Goal: Information Seeking & Learning: Learn about a topic

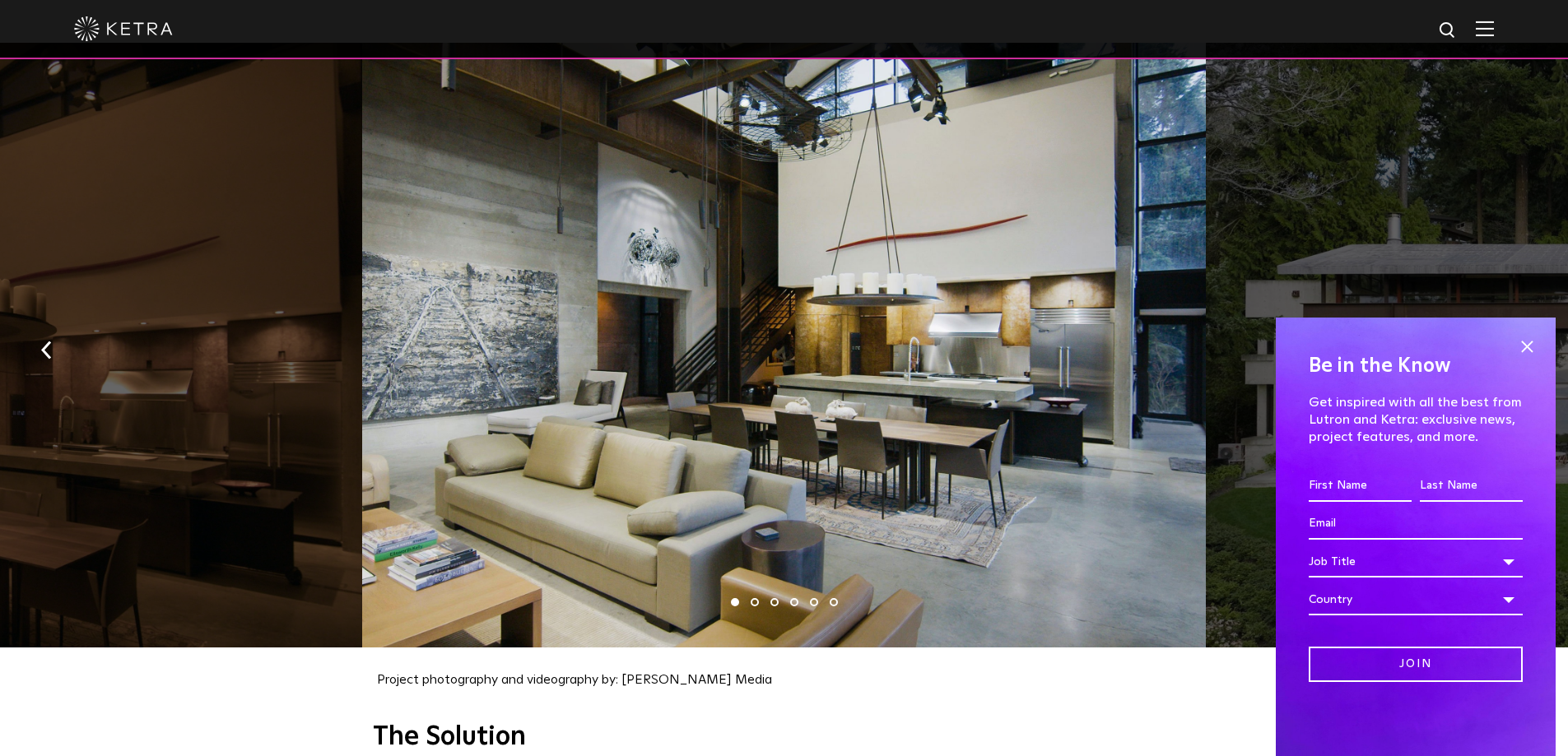
scroll to position [1727, 0]
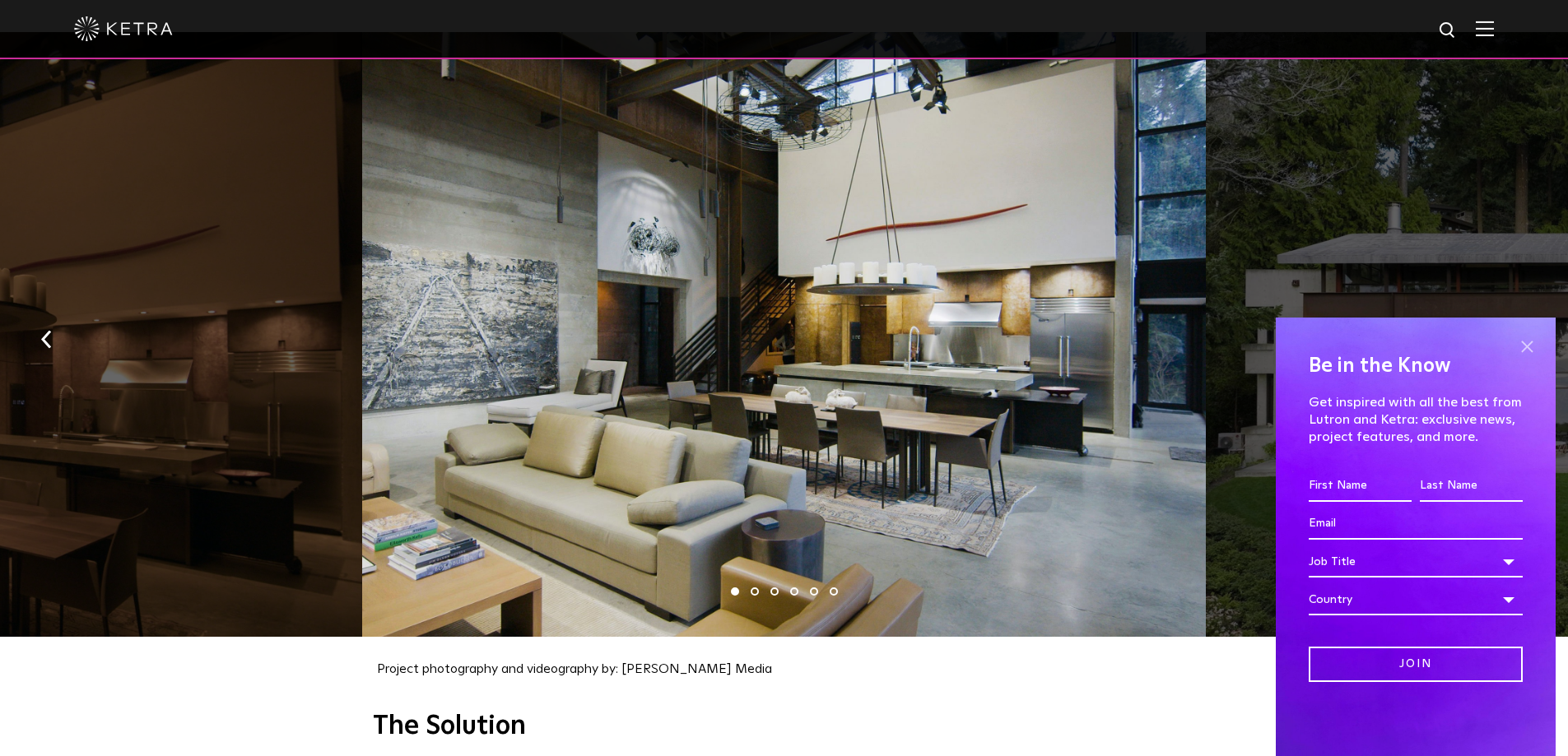
click at [1523, 344] on span at bounding box center [1527, 346] width 25 height 25
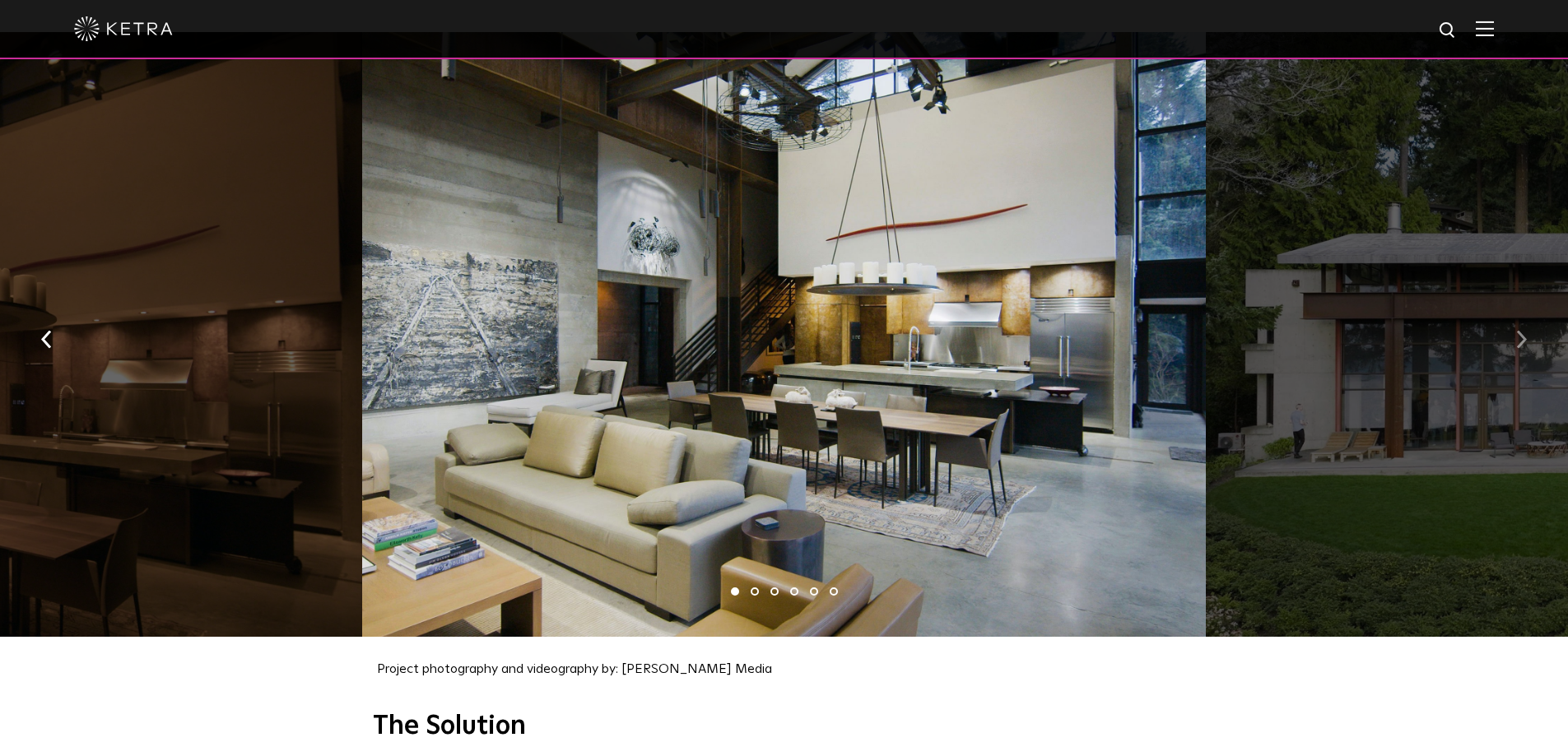
click at [1521, 331] on img "button" at bounding box center [1521, 340] width 10 height 18
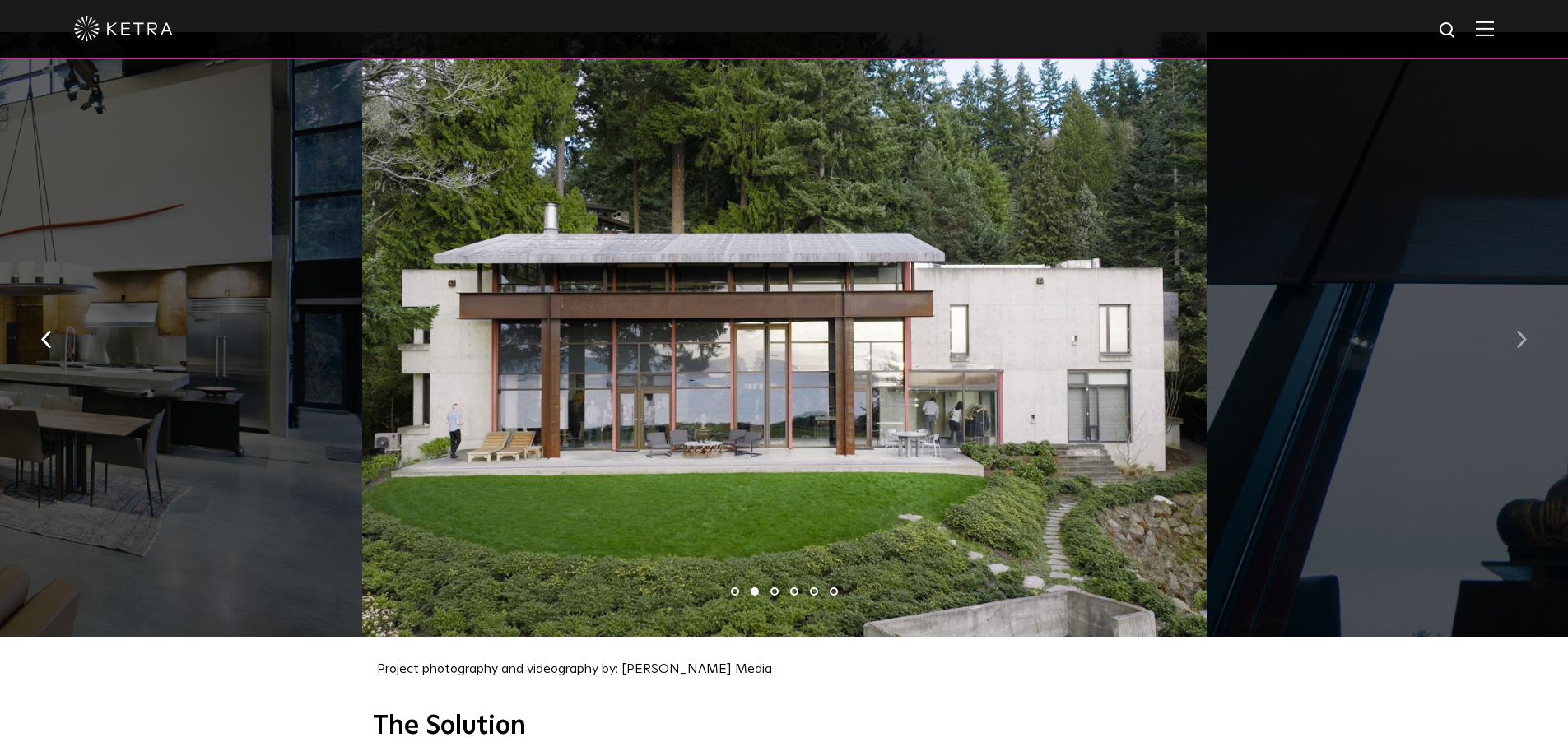
click at [1521, 331] on img "button" at bounding box center [1521, 340] width 10 height 18
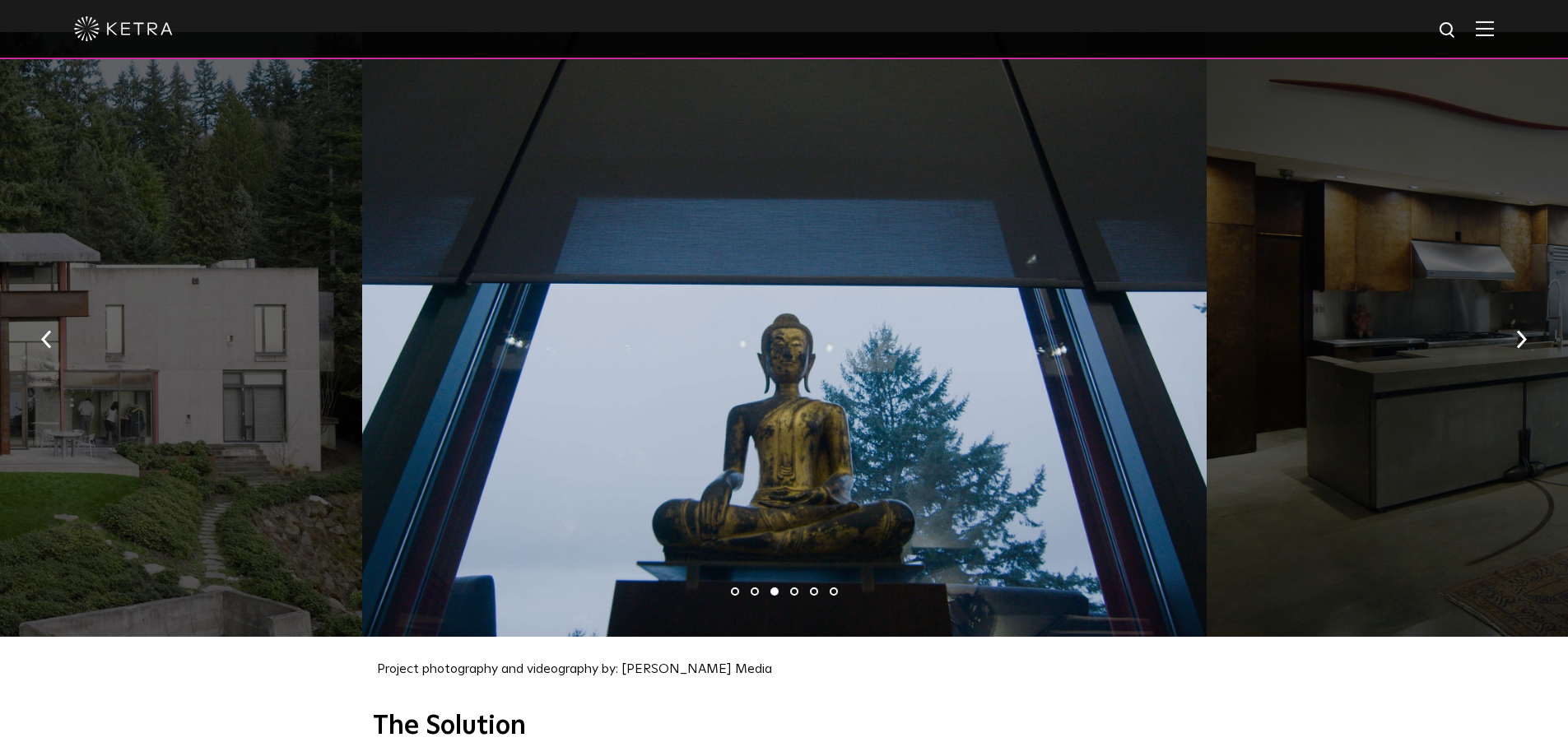
click at [1522, 333] on img "button" at bounding box center [1521, 340] width 10 height 18
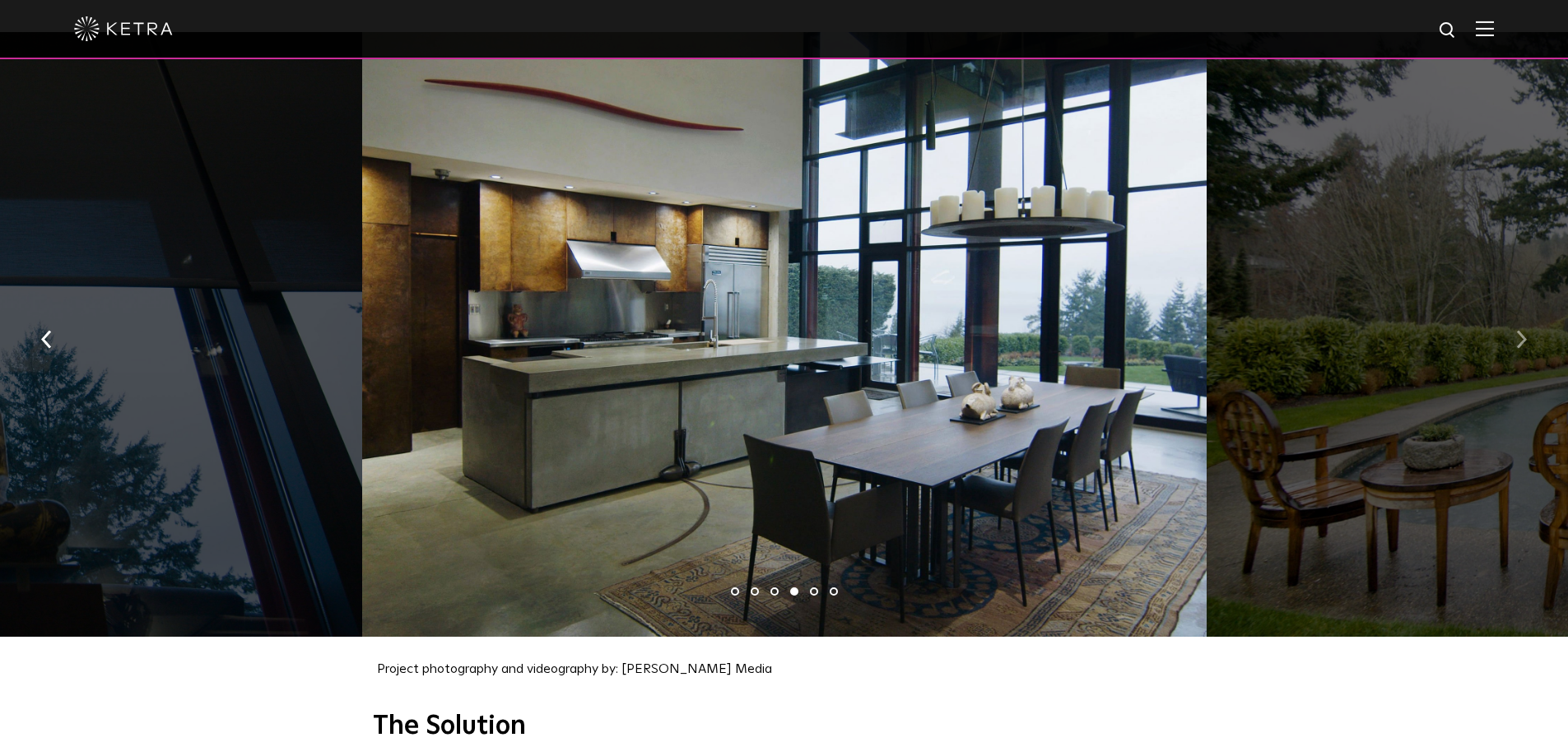
click at [1516, 329] on button "button" at bounding box center [1521, 339] width 35 height 57
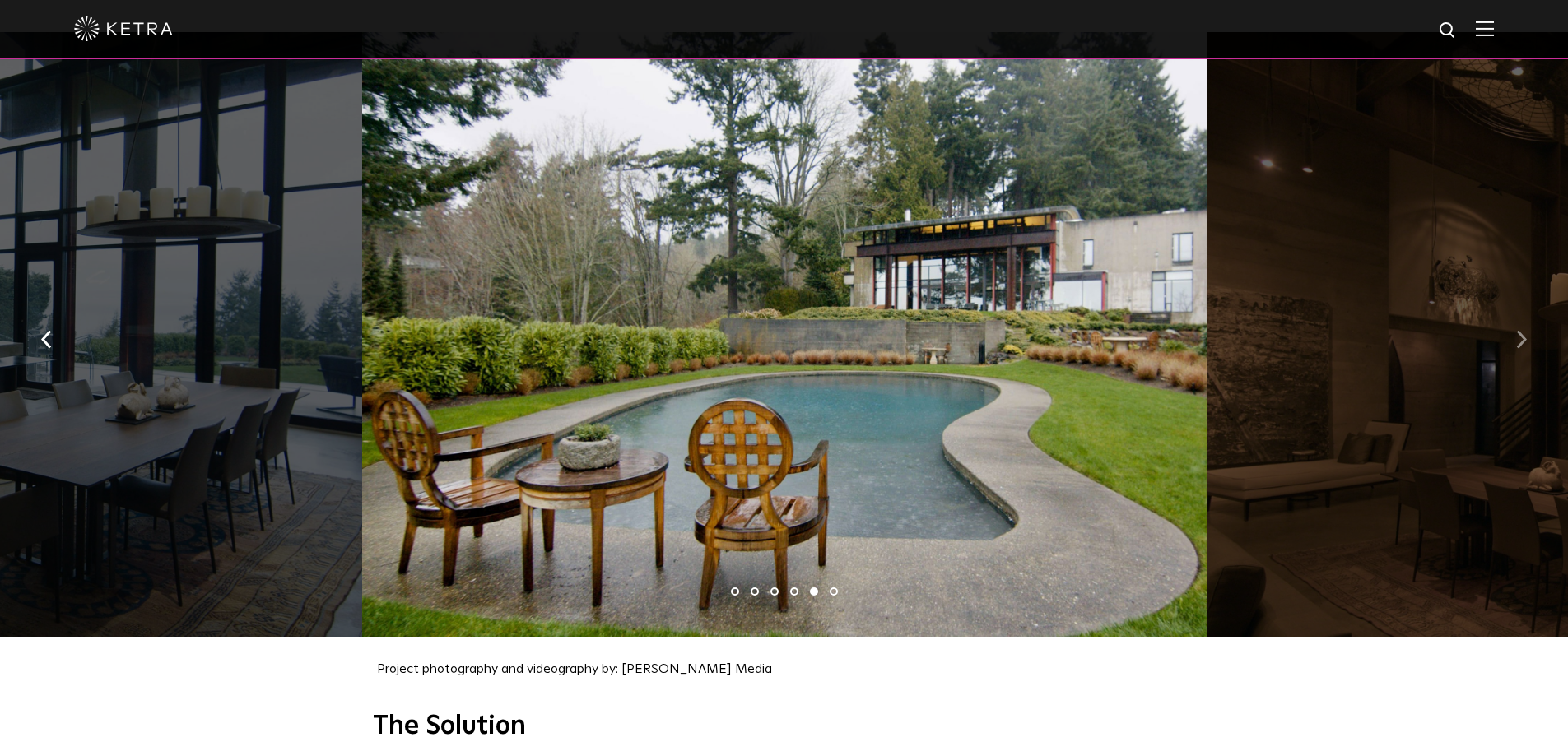
click at [1518, 331] on img "button" at bounding box center [1521, 340] width 10 height 18
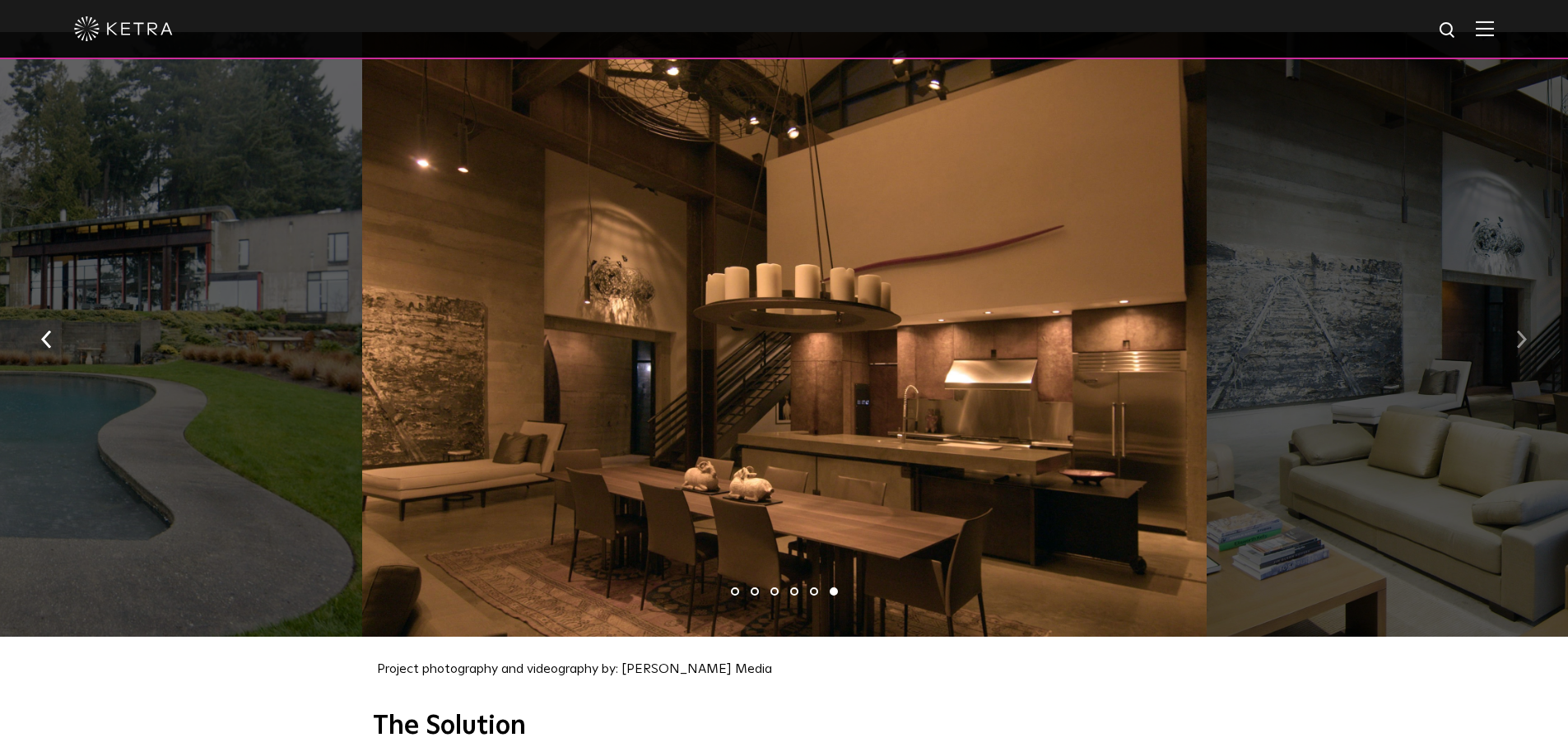
click at [1518, 331] on img "button" at bounding box center [1521, 340] width 10 height 18
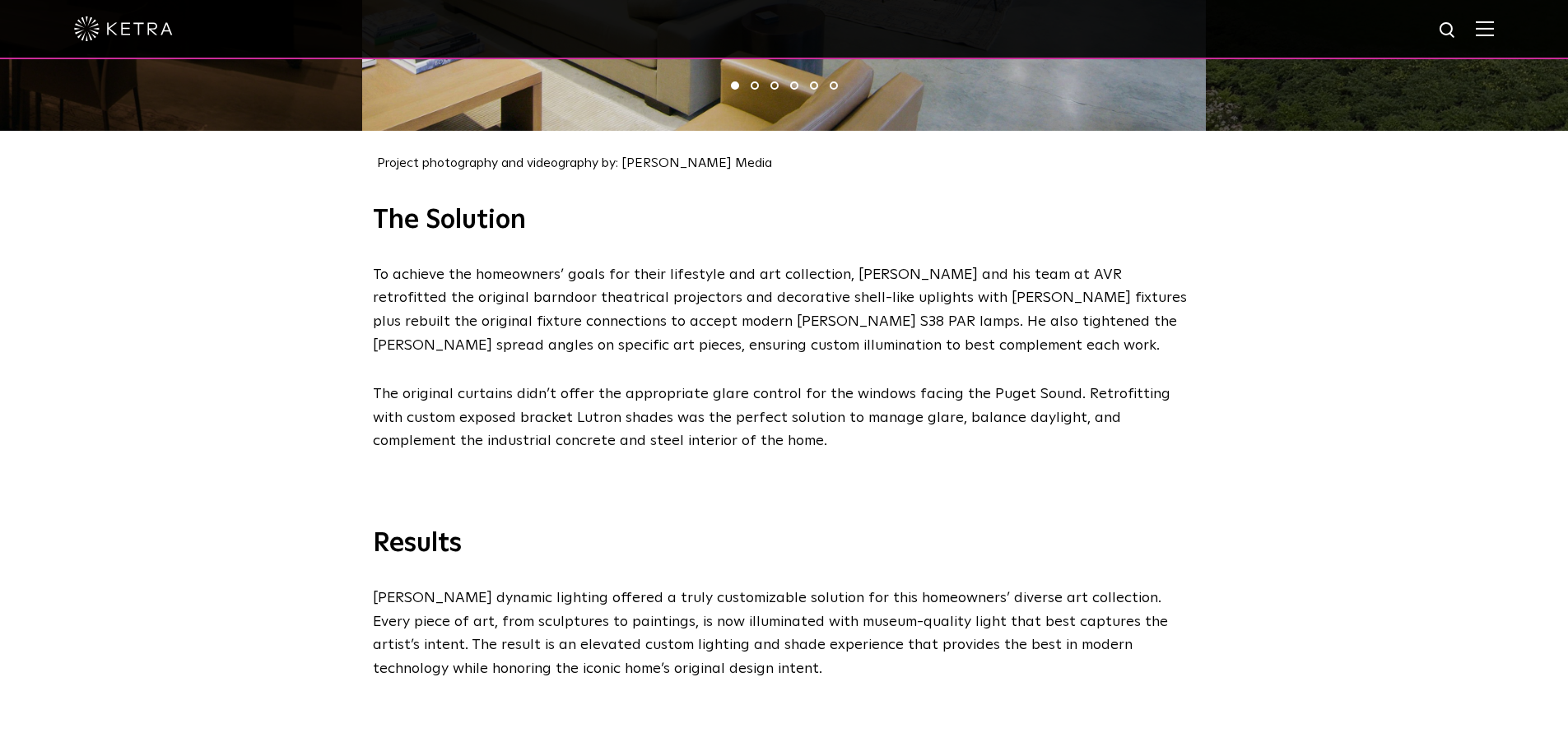
scroll to position [2222, 0]
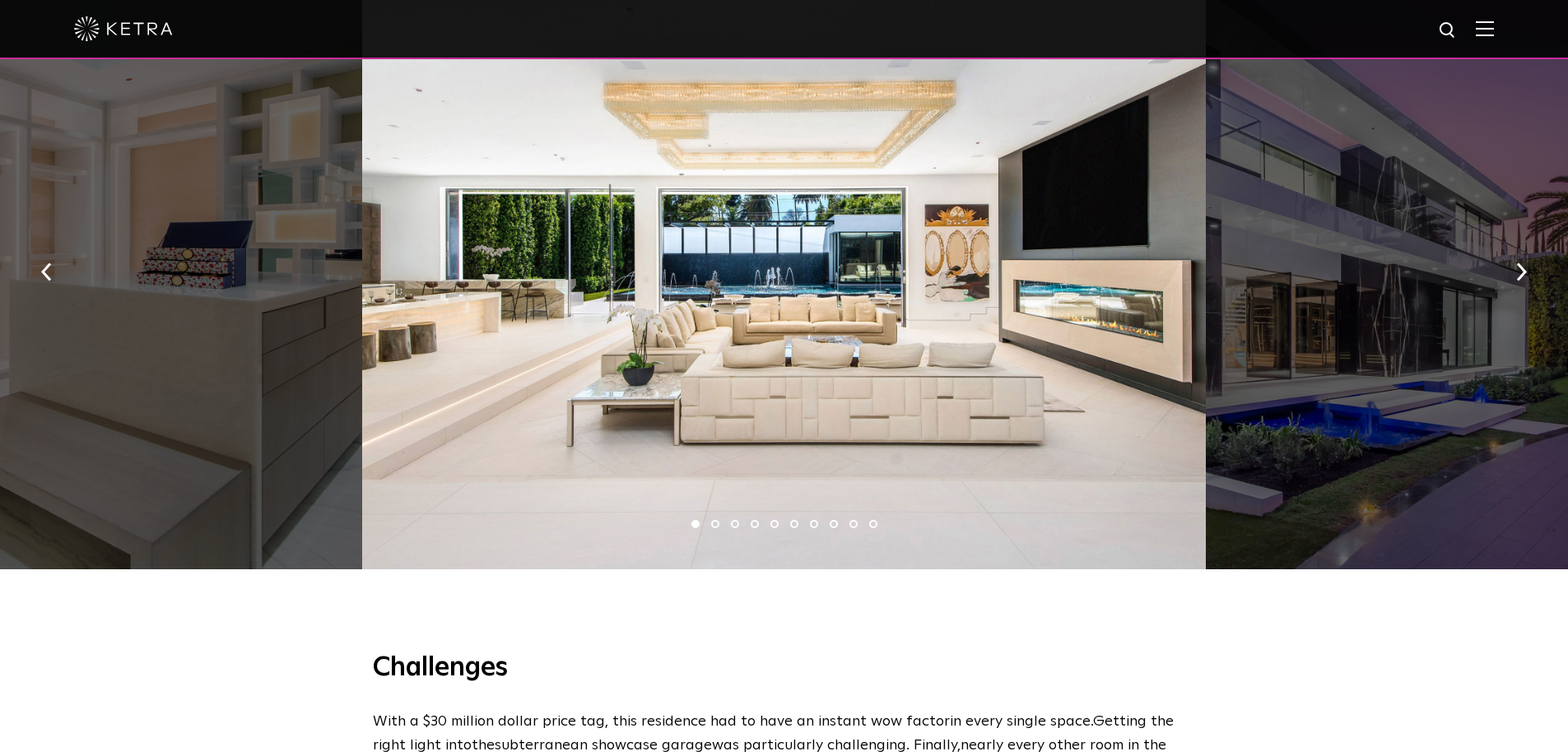
scroll to position [1070, 0]
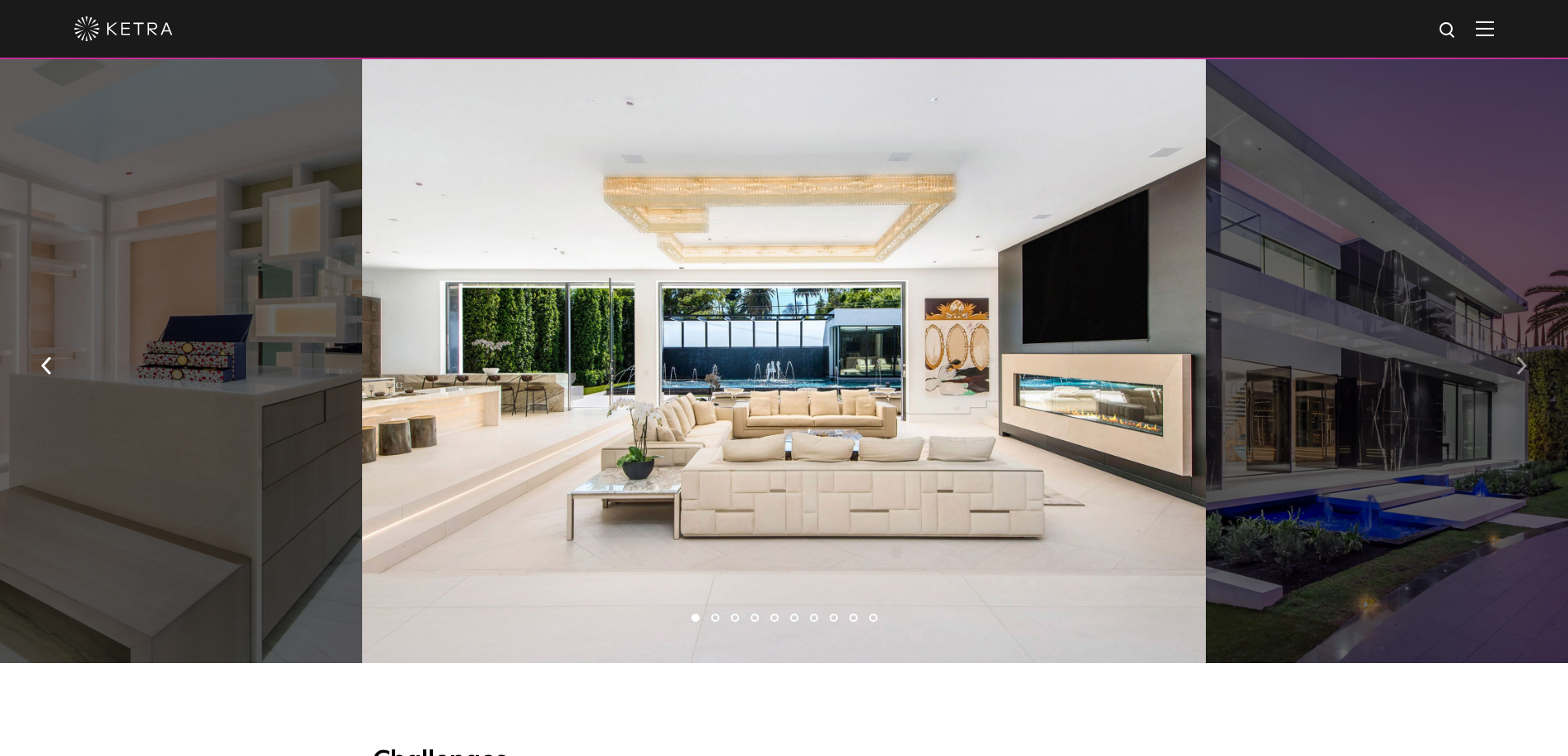
click at [1523, 376] on img "button" at bounding box center [1521, 365] width 10 height 18
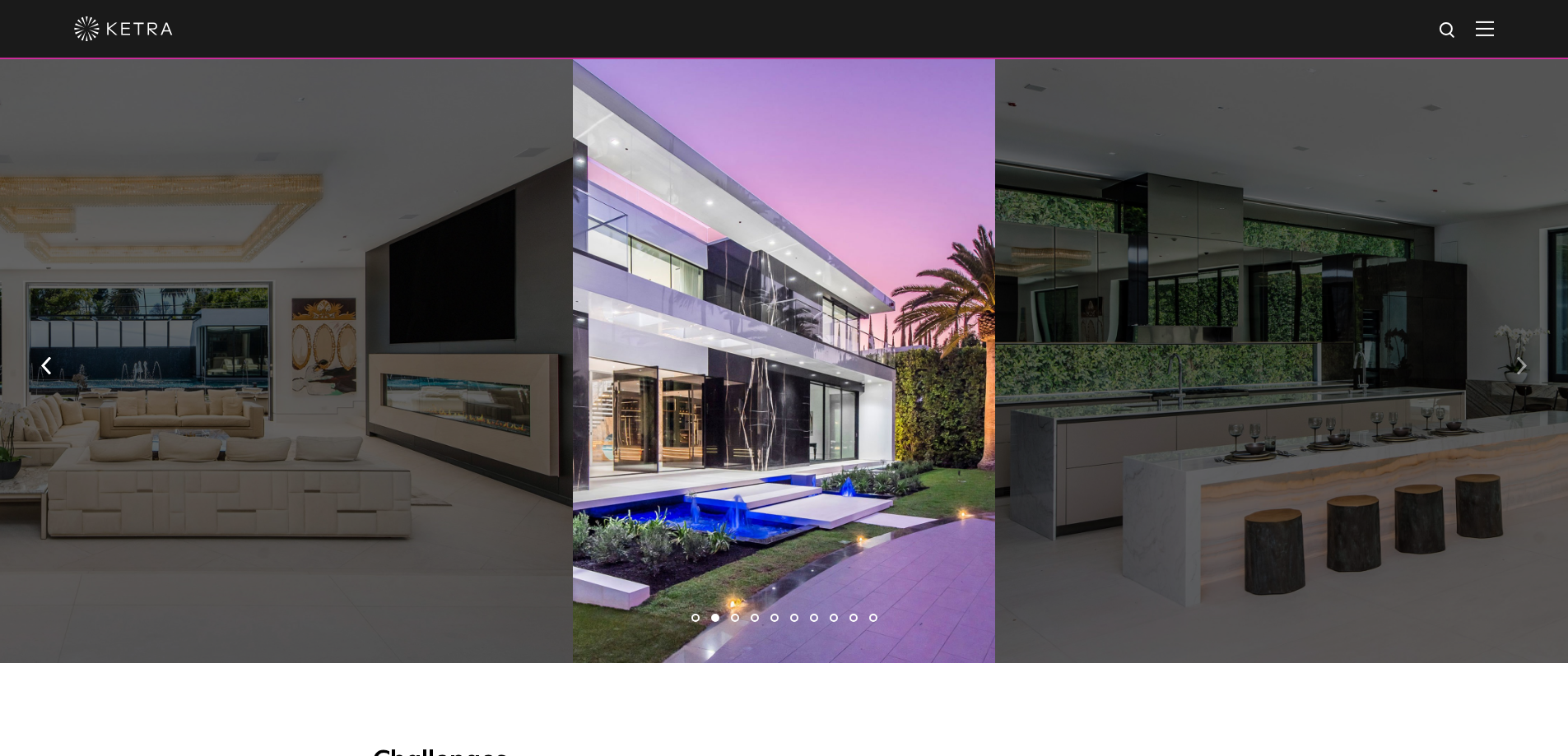
click at [1523, 376] on img "button" at bounding box center [1521, 365] width 10 height 18
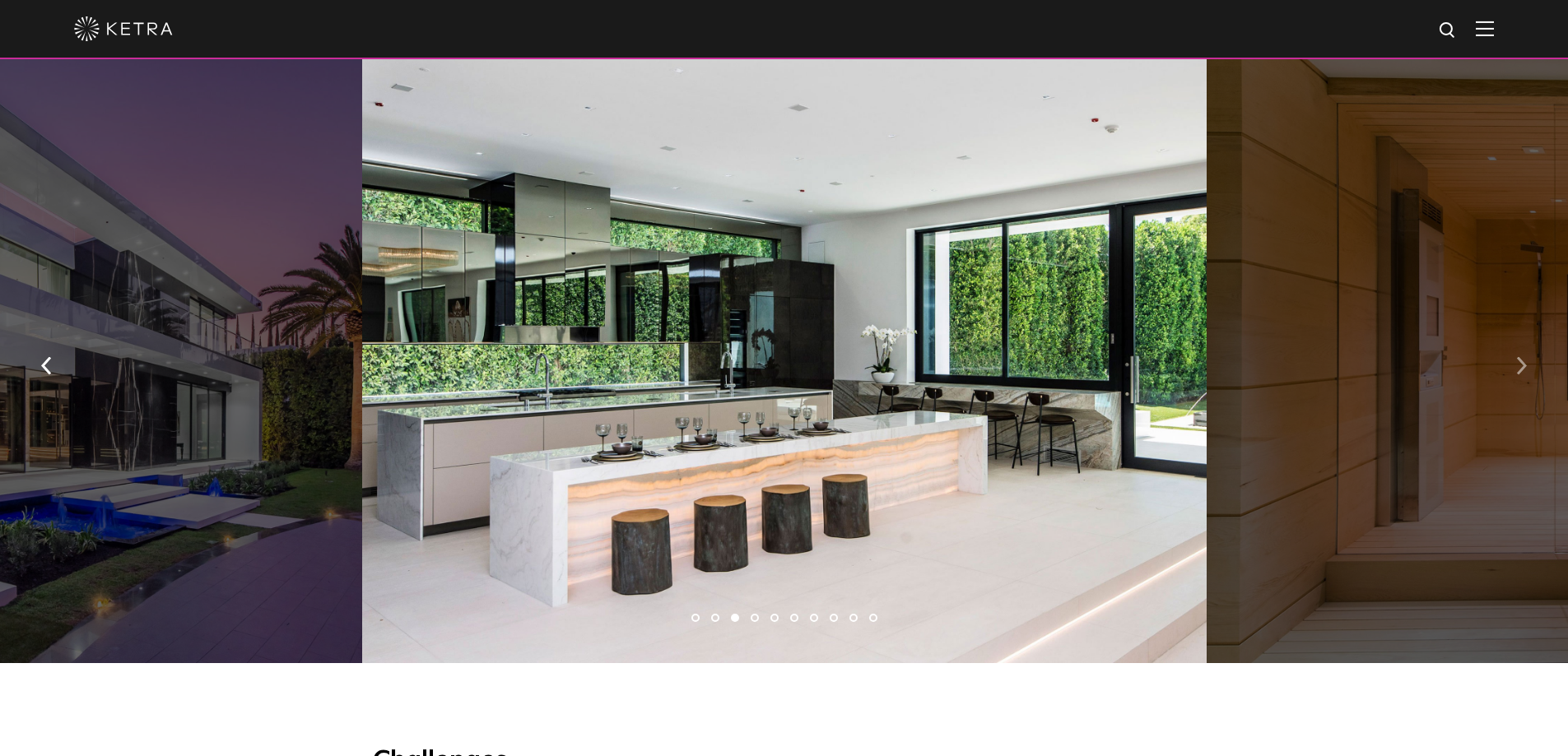
click at [1523, 376] on img "button" at bounding box center [1521, 365] width 10 height 18
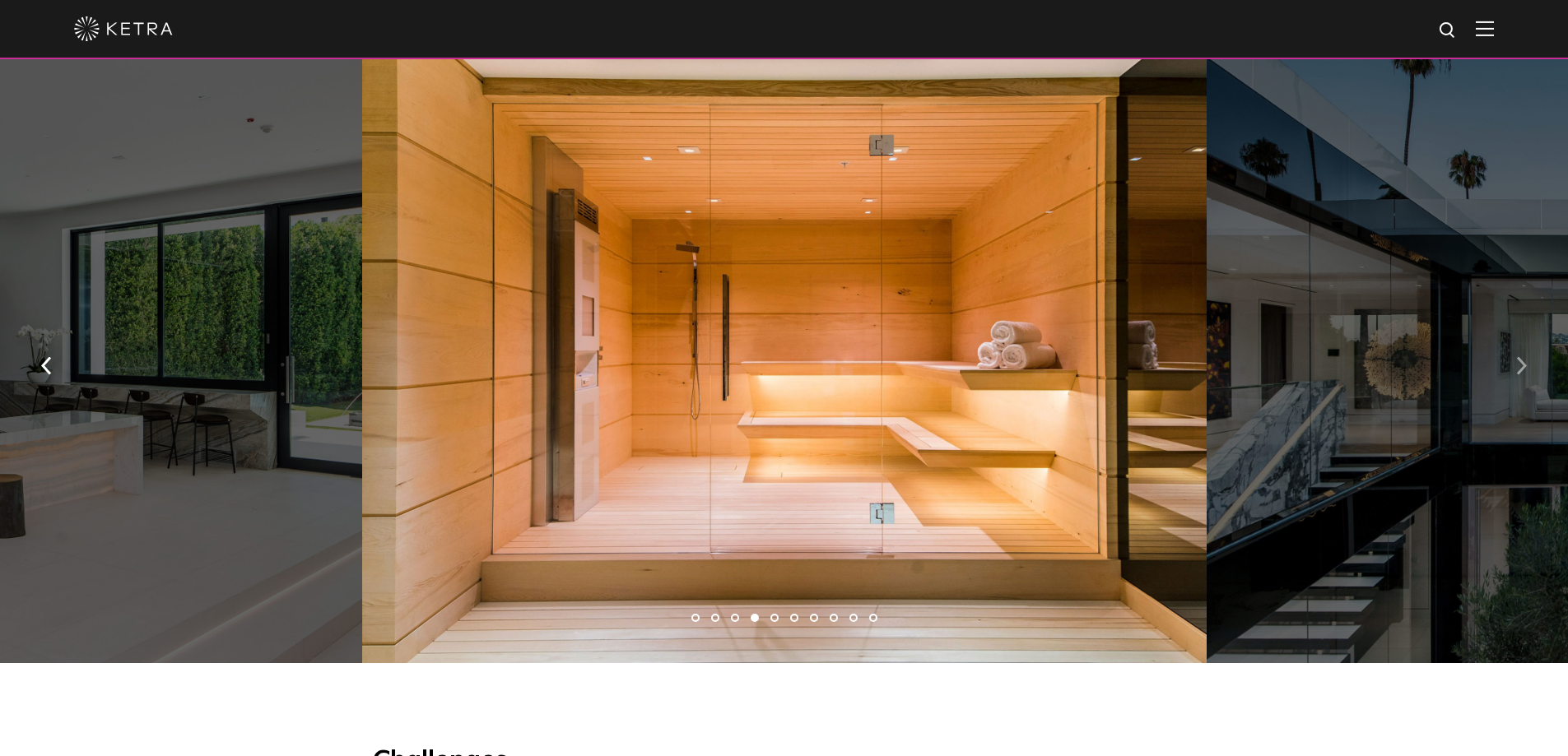
click at [1523, 376] on img "button" at bounding box center [1521, 365] width 10 height 18
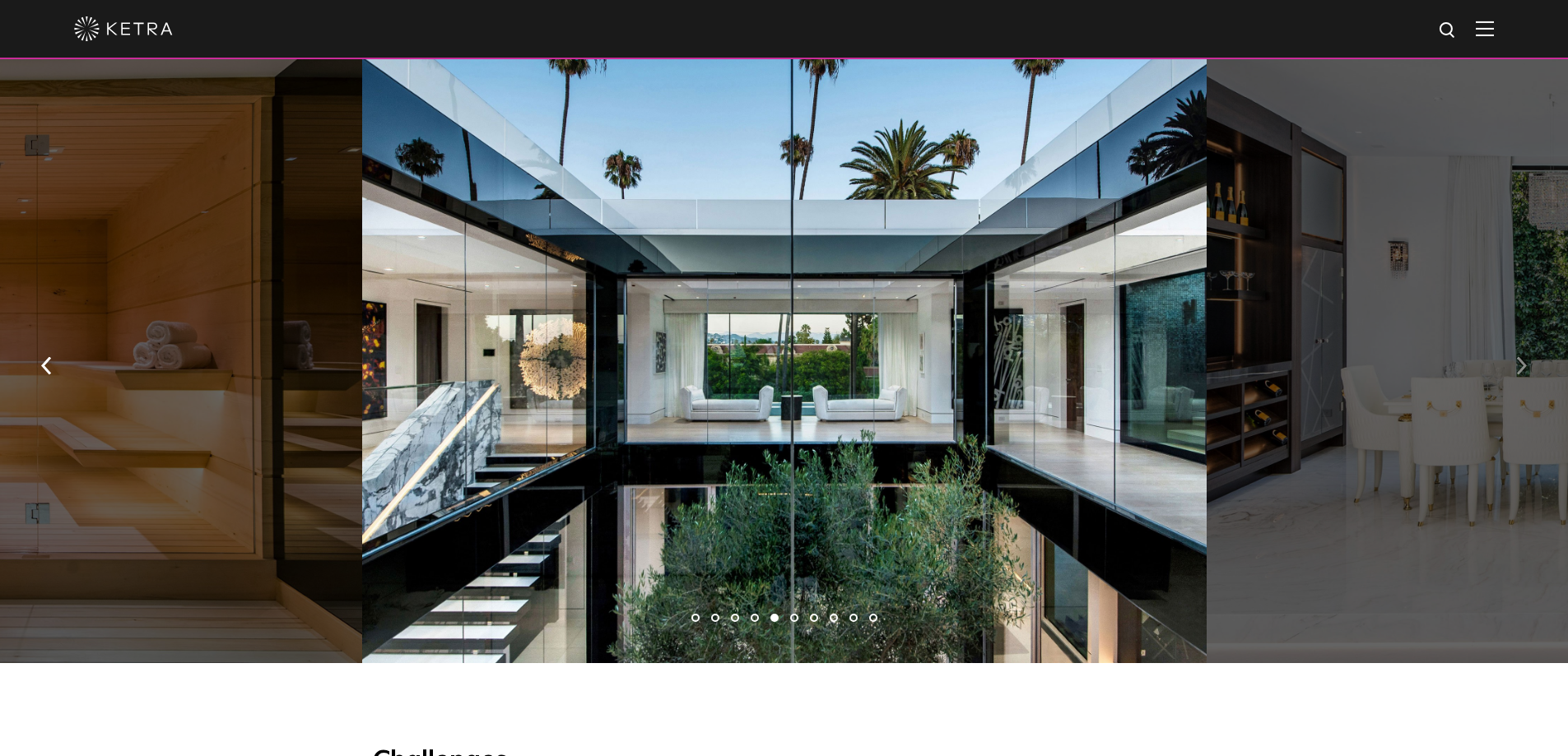
click at [1523, 376] on img "button" at bounding box center [1521, 365] width 10 height 18
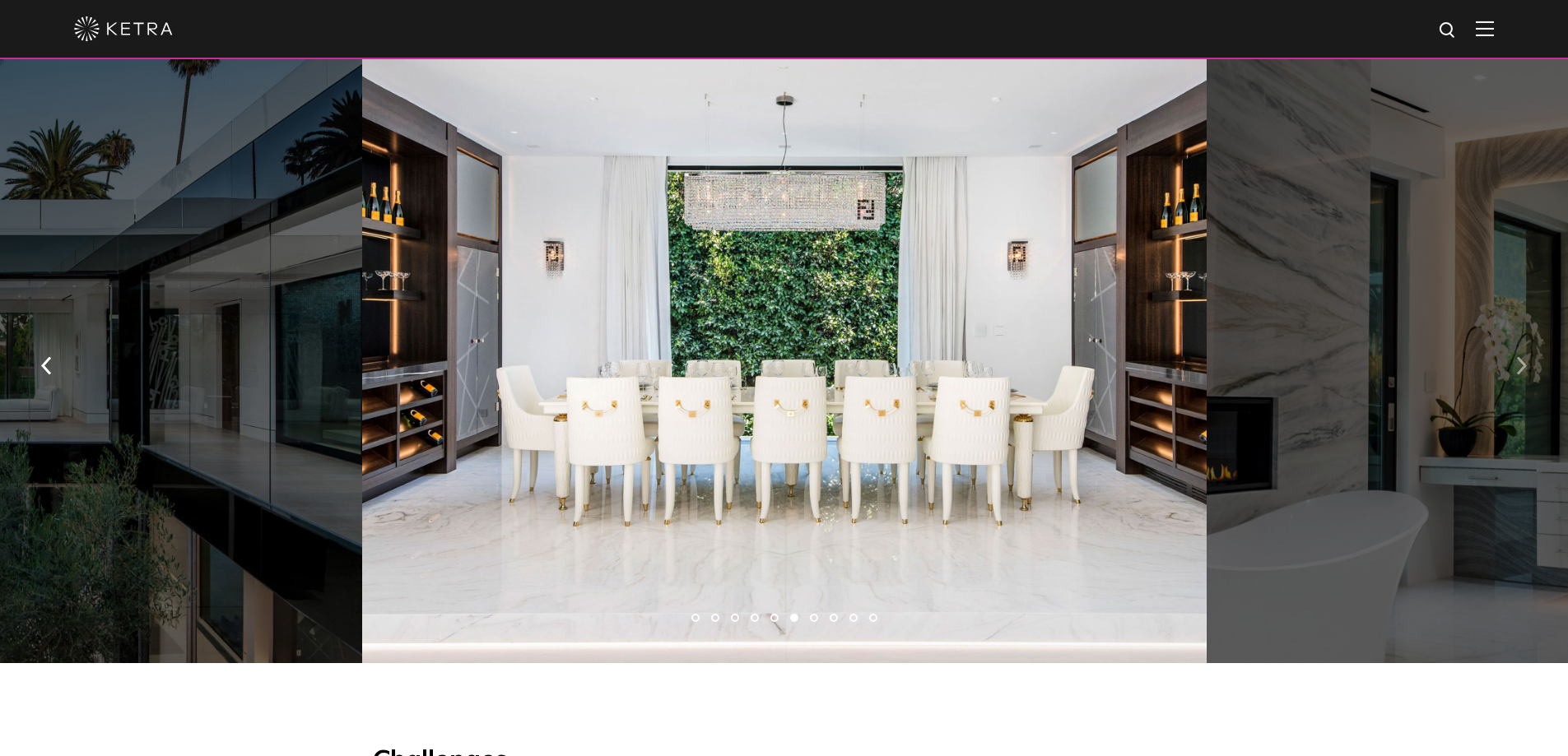
click at [1523, 376] on img "button" at bounding box center [1521, 365] width 10 height 18
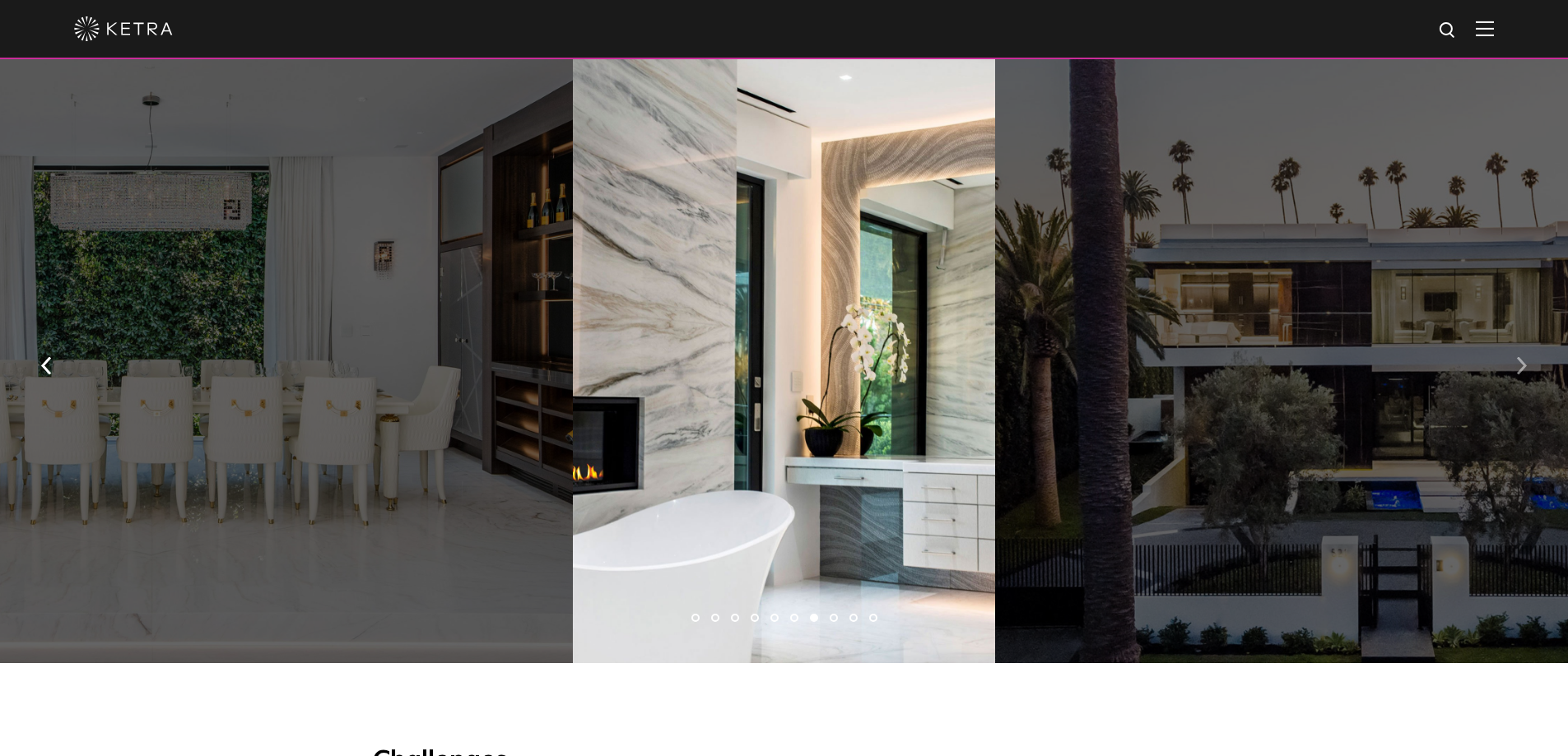
click at [1523, 376] on img "button" at bounding box center [1521, 365] width 10 height 18
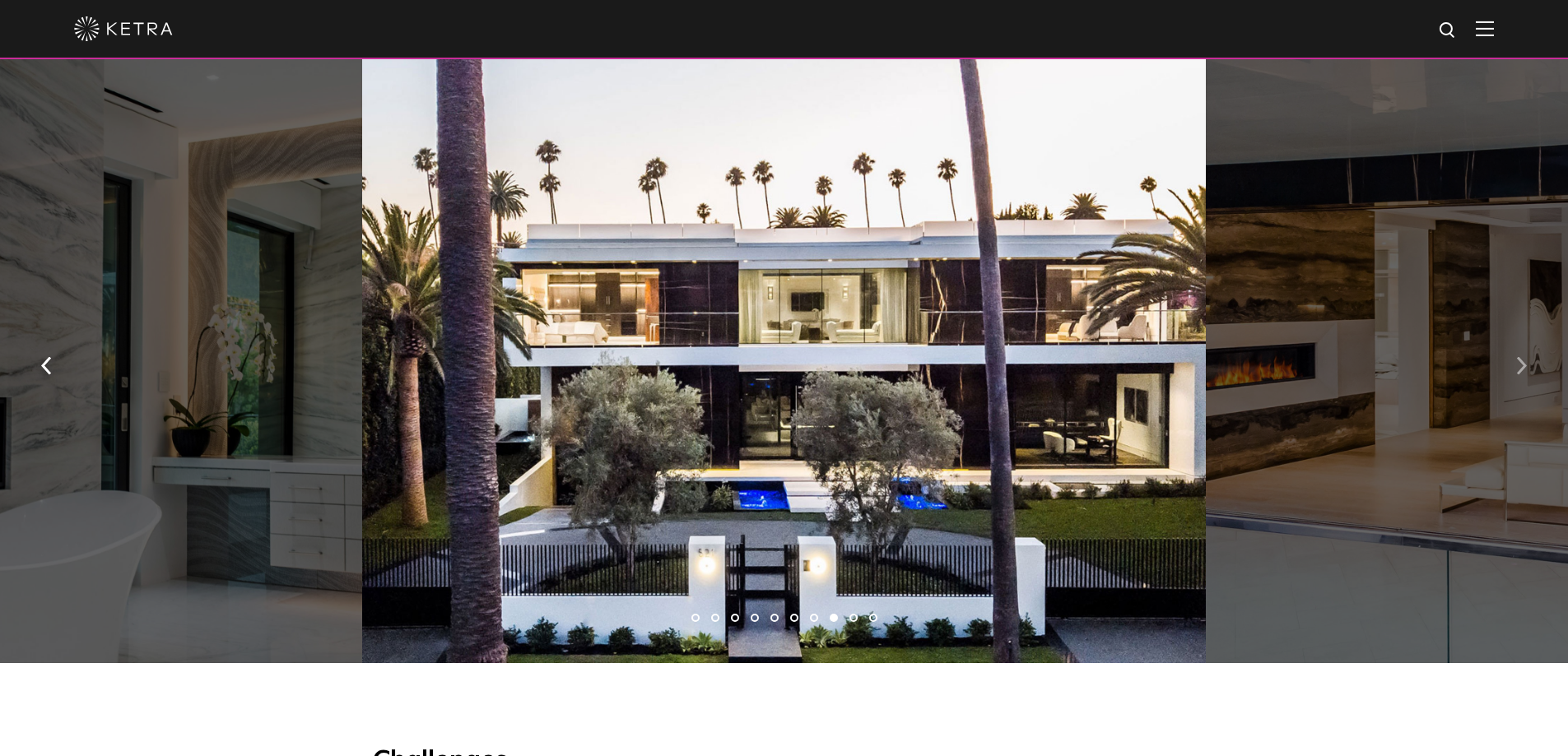
click at [1523, 376] on img "button" at bounding box center [1521, 365] width 10 height 18
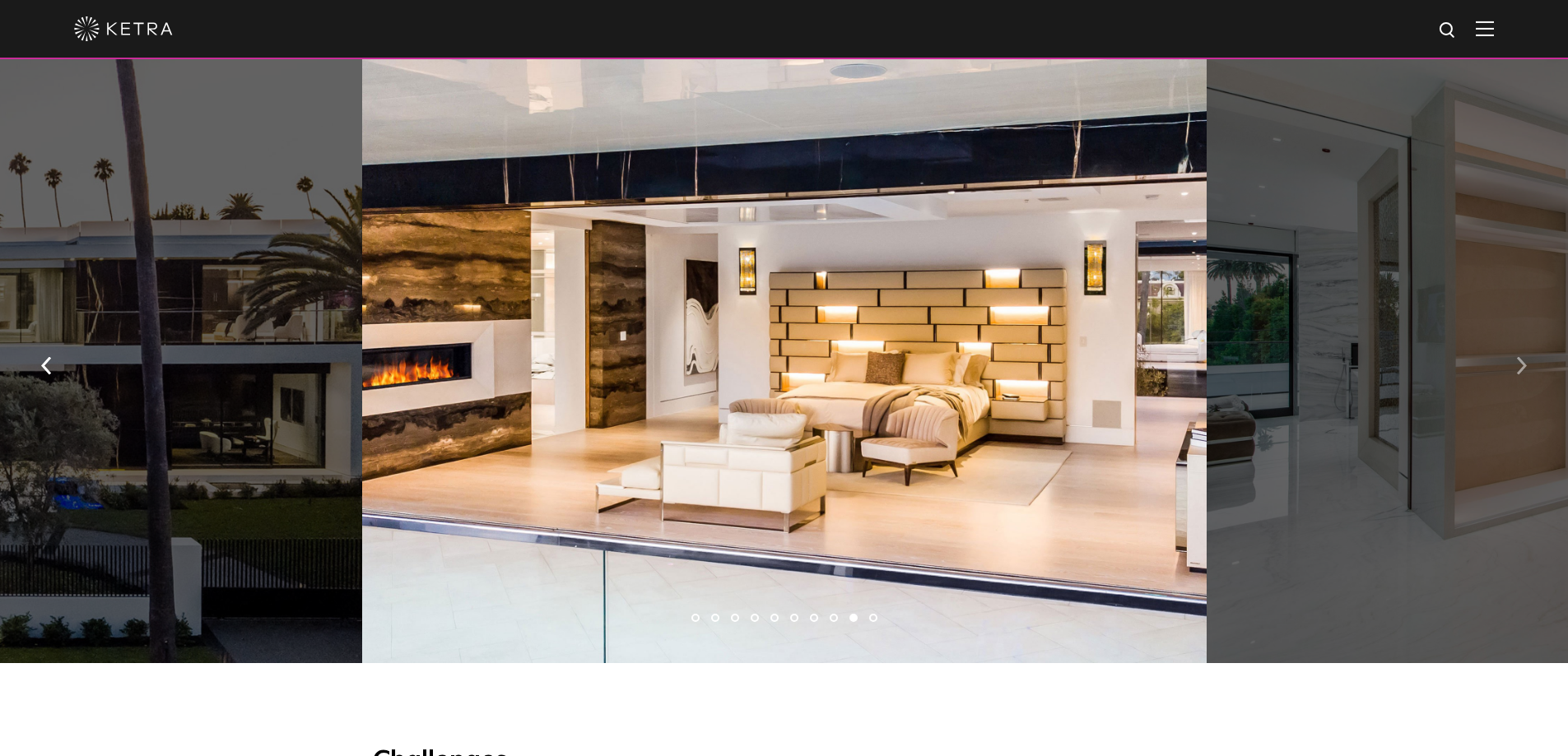
click at [1523, 376] on img "button" at bounding box center [1521, 365] width 10 height 18
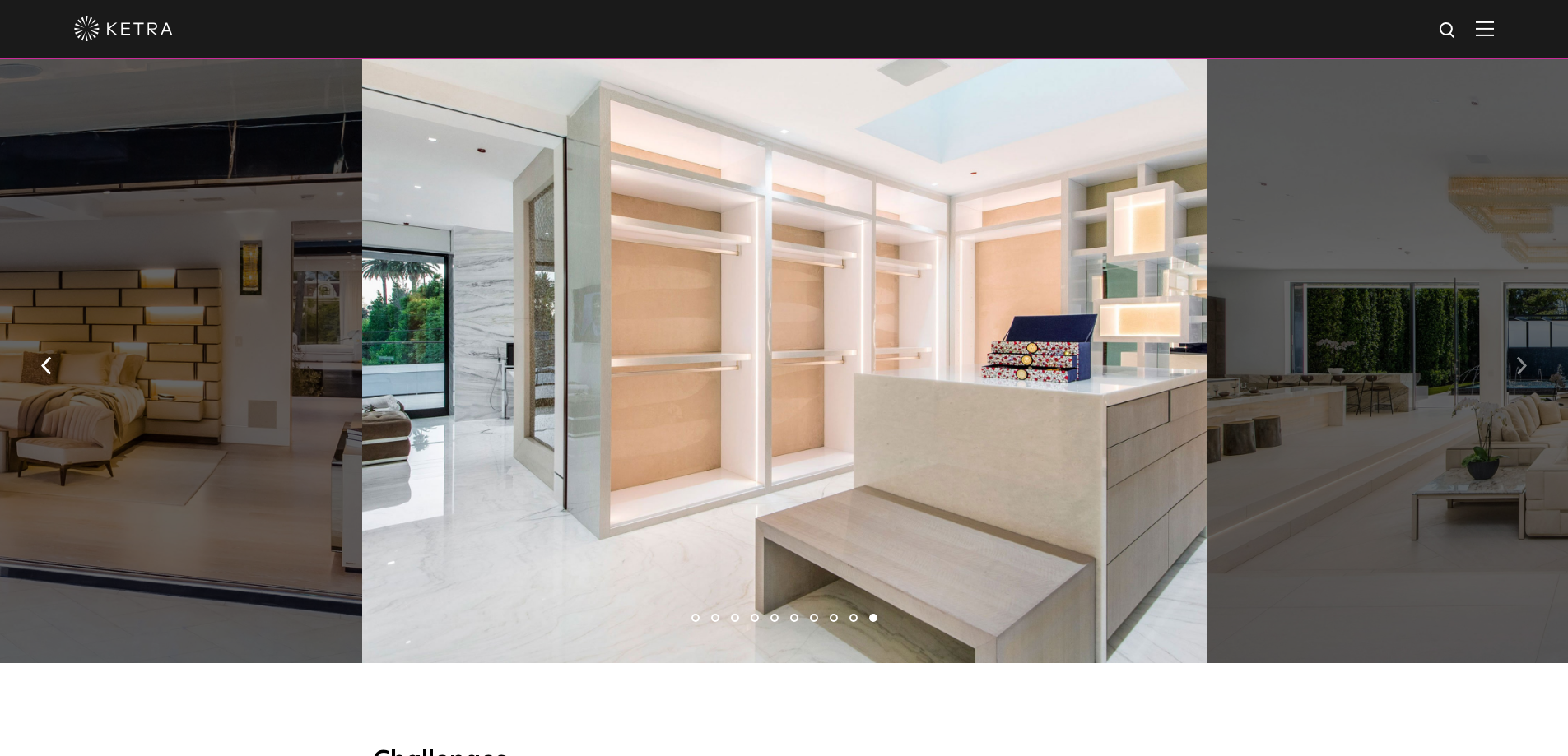
click at [1523, 376] on img "button" at bounding box center [1521, 365] width 10 height 18
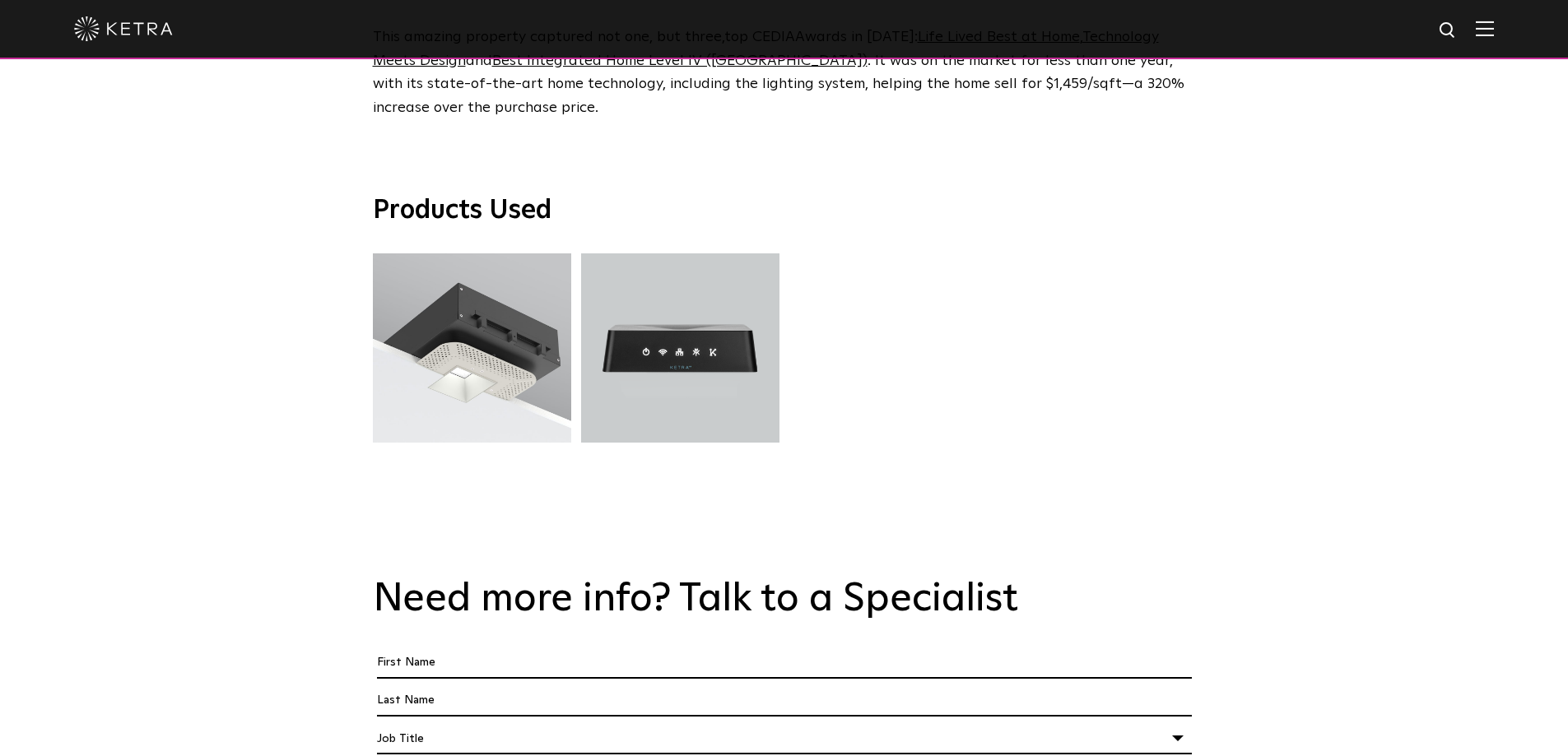
scroll to position [4031, 0]
